Goal: Information Seeking & Learning: Learn about a topic

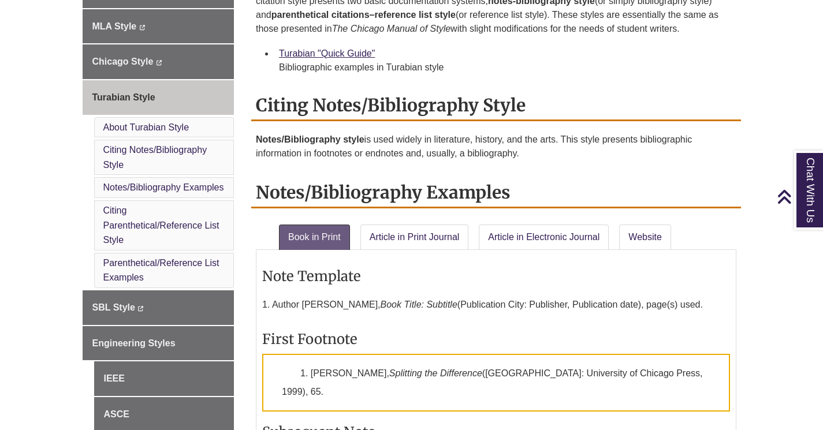
scroll to position [403, 0]
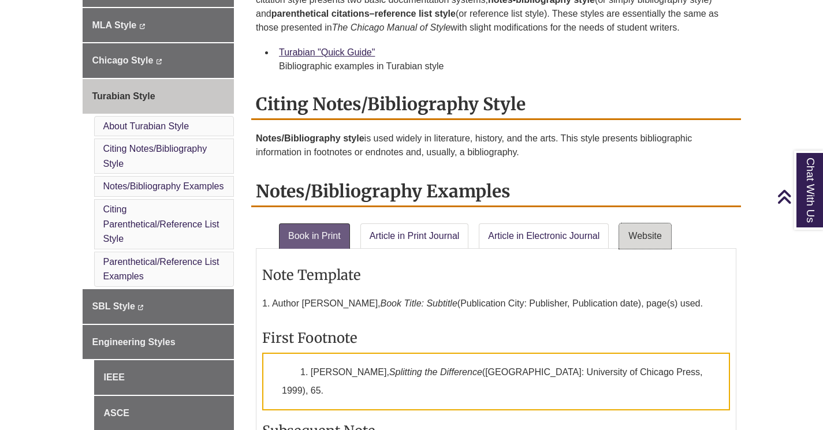
click at [660, 234] on link "Website" at bounding box center [645, 235] width 52 height 25
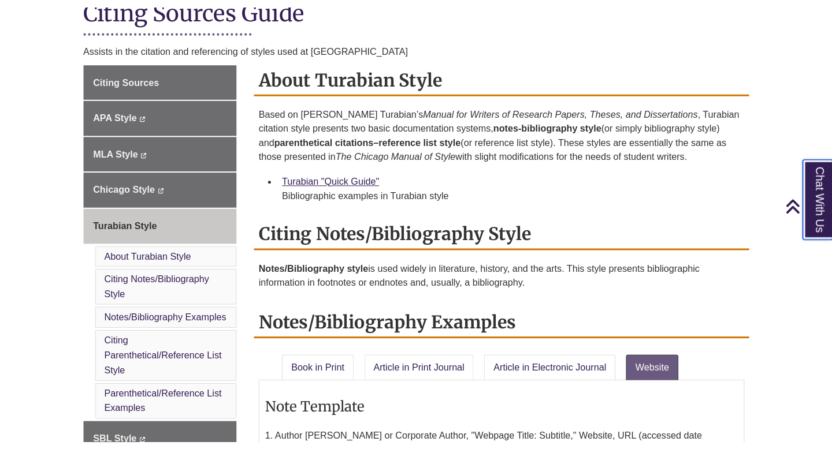
scroll to position [206, 0]
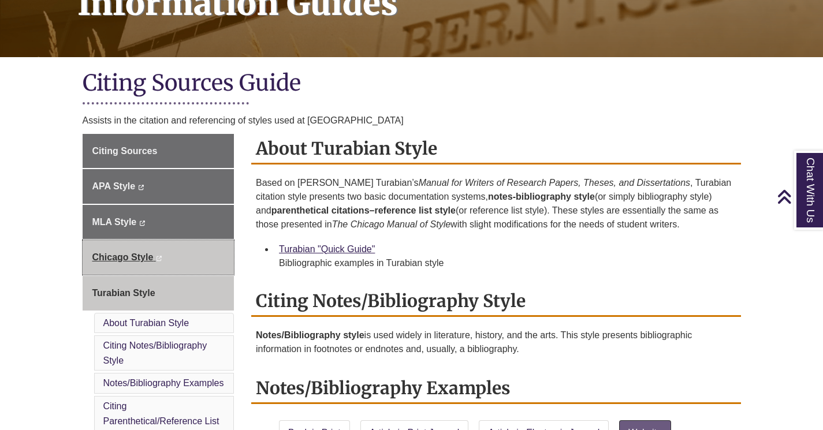
click at [180, 257] on link "Chicago Style This link opens in a new window This link opens in a new window" at bounding box center [159, 257] width 152 height 35
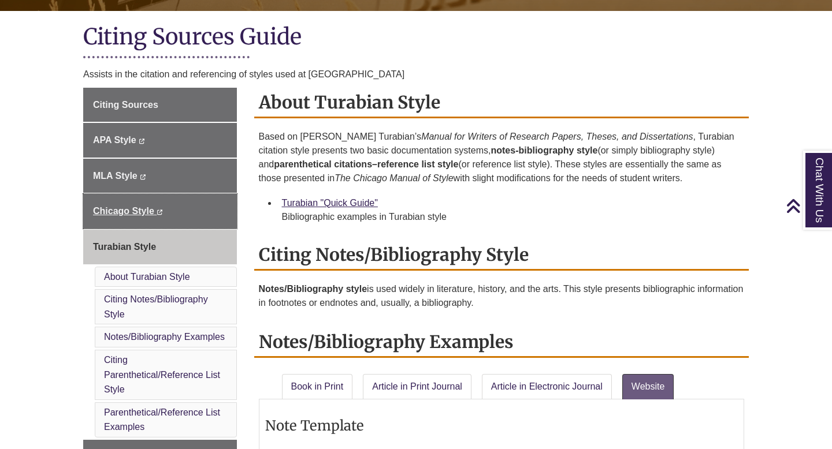
scroll to position [256, 0]
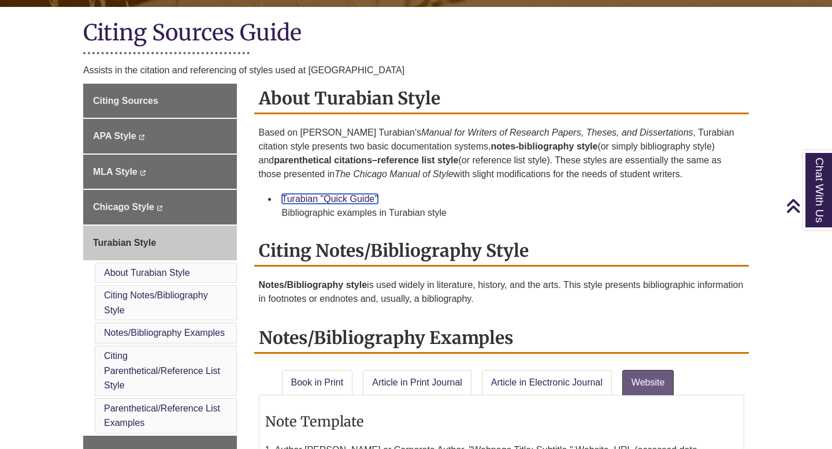
click at [355, 201] on link "Turabian "Quick Guide"" at bounding box center [330, 199] width 96 height 10
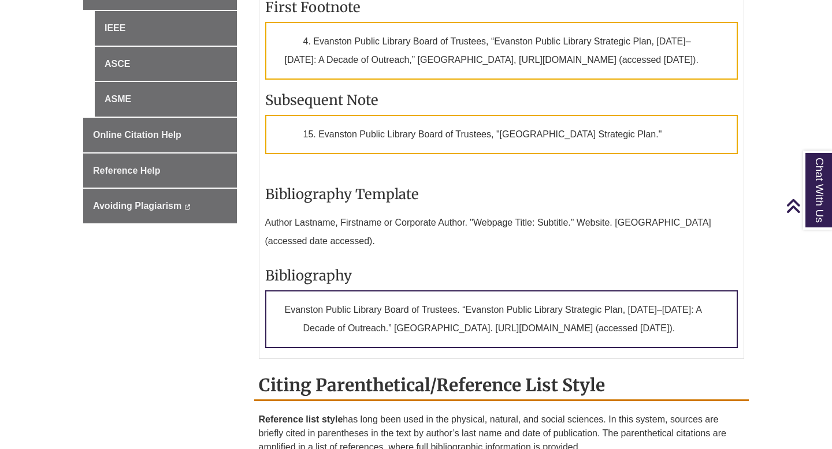
scroll to position [757, 0]
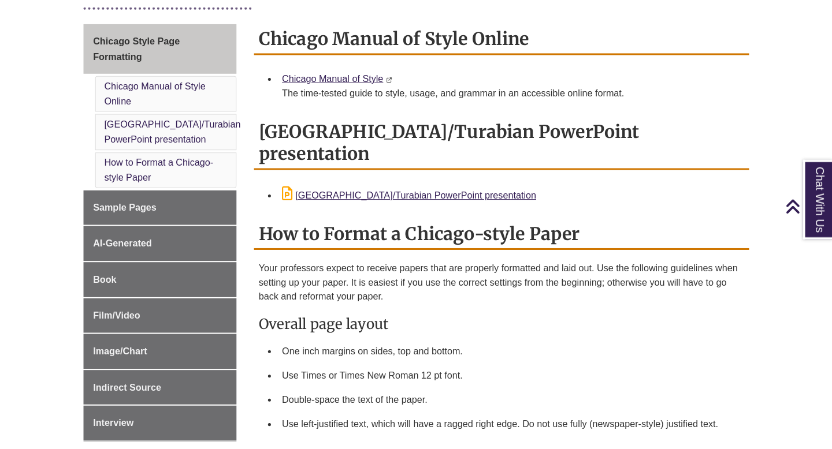
scroll to position [317, 0]
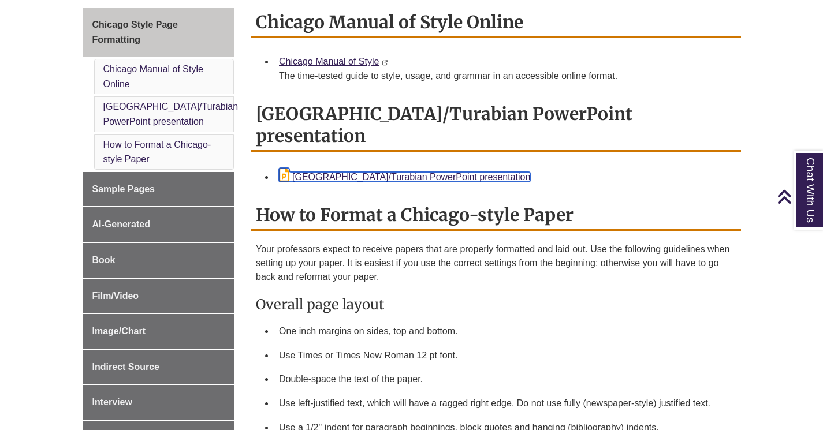
click at [327, 172] on link "[GEOGRAPHIC_DATA]/Turabian PowerPoint presentation" at bounding box center [404, 177] width 251 height 10
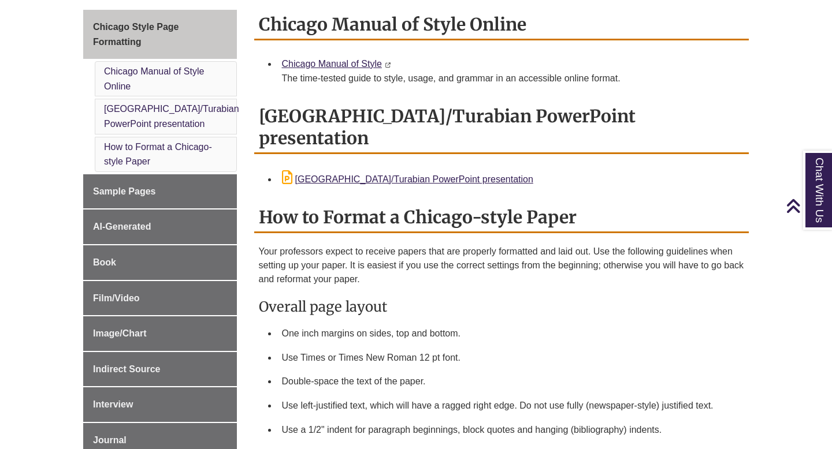
scroll to position [314, 0]
